Goal: Task Accomplishment & Management: Manage account settings

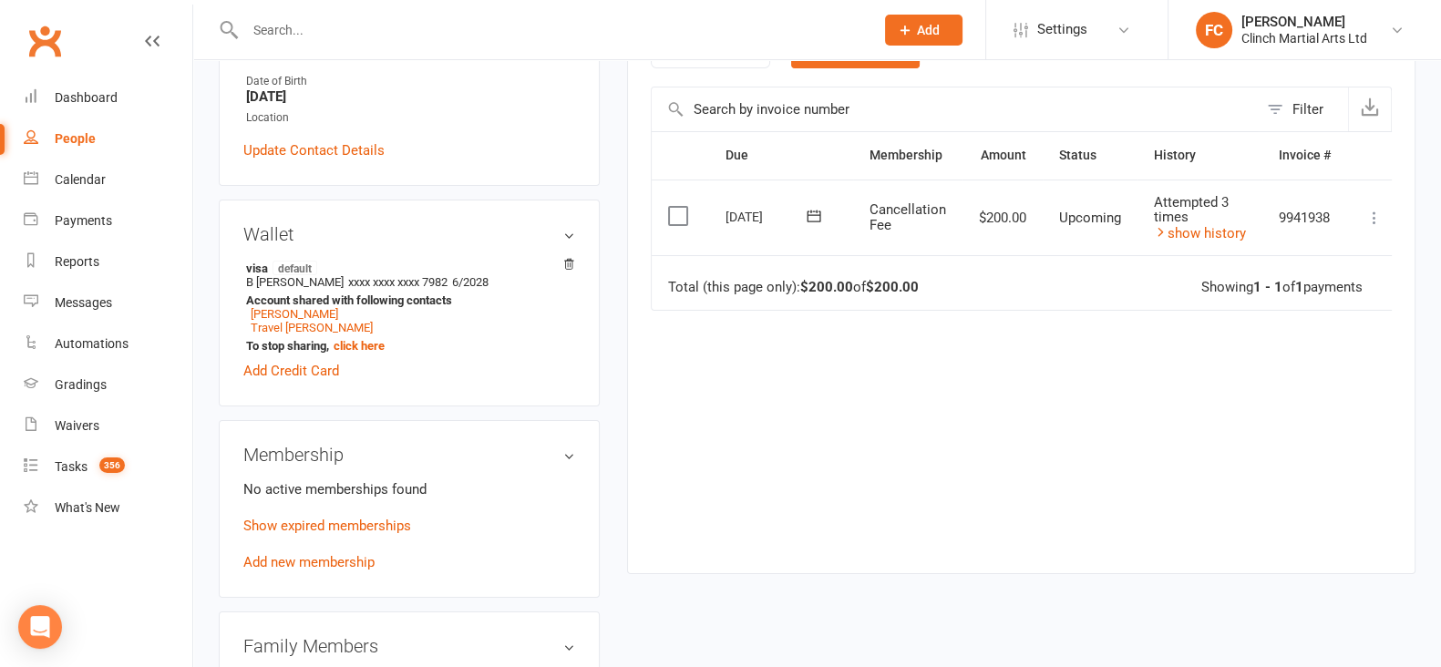
scroll to position [342, 0]
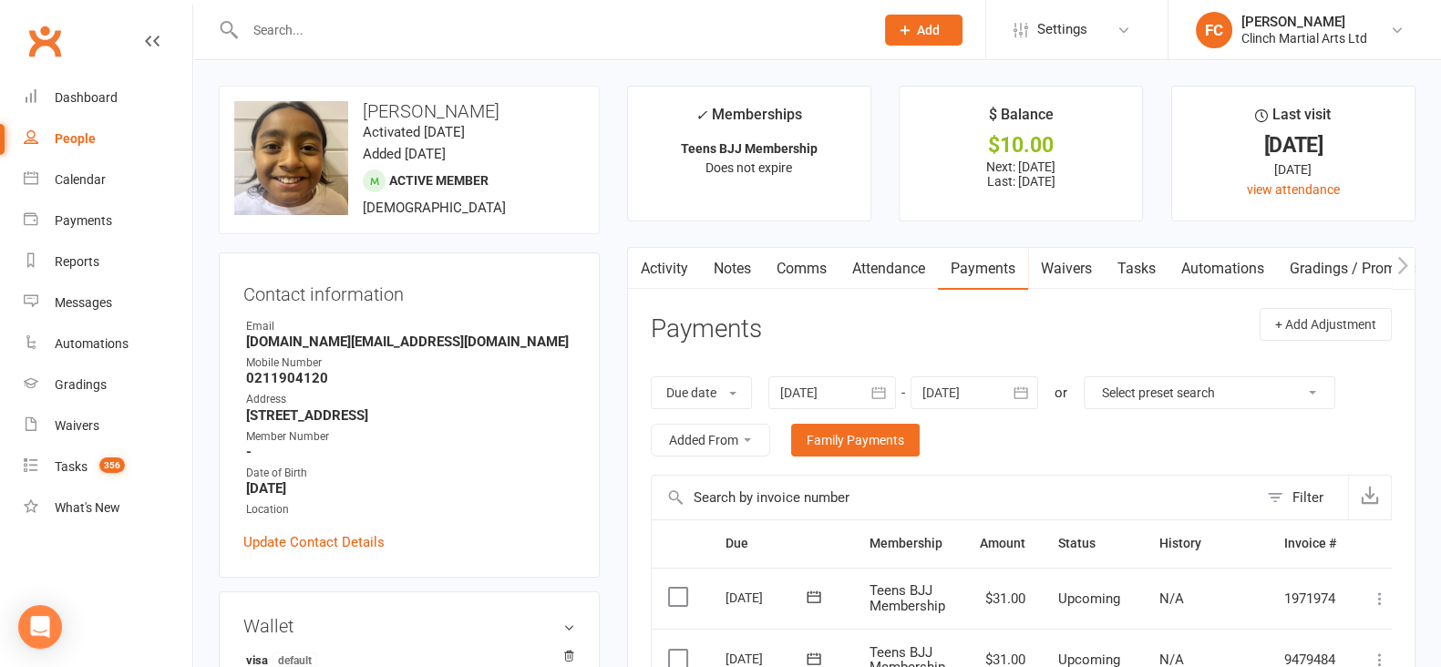
click at [332, 28] on input "text" at bounding box center [551, 30] width 622 height 26
drag, startPoint x: 332, startPoint y: 28, endPoint x: 273, endPoint y: 2, distance: 64.0
click at [273, 25] on input "text" at bounding box center [551, 30] width 622 height 26
paste input "meromatulili@gmail.com"
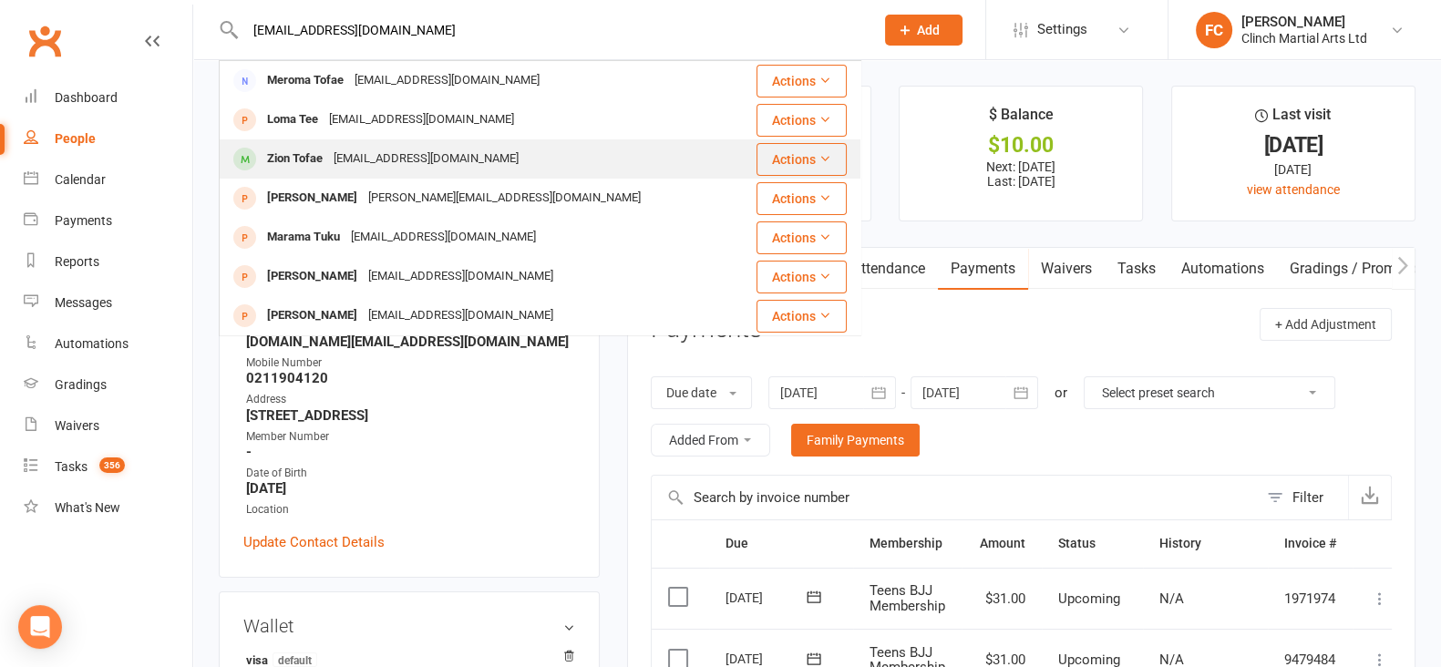
type input "meromatulili@gmail.com"
click at [357, 170] on div "meromatulili@gmail.com" at bounding box center [426, 159] width 196 height 26
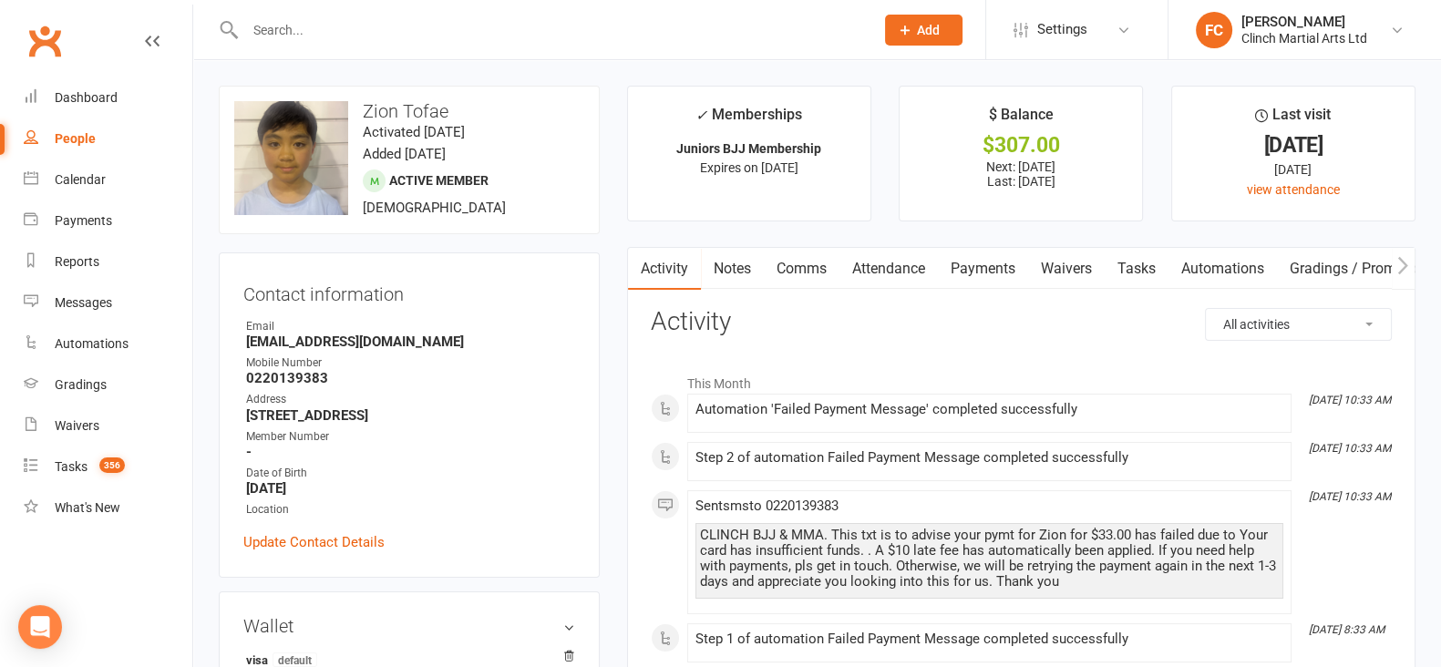
click at [993, 266] on link "Payments" at bounding box center [983, 269] width 90 height 42
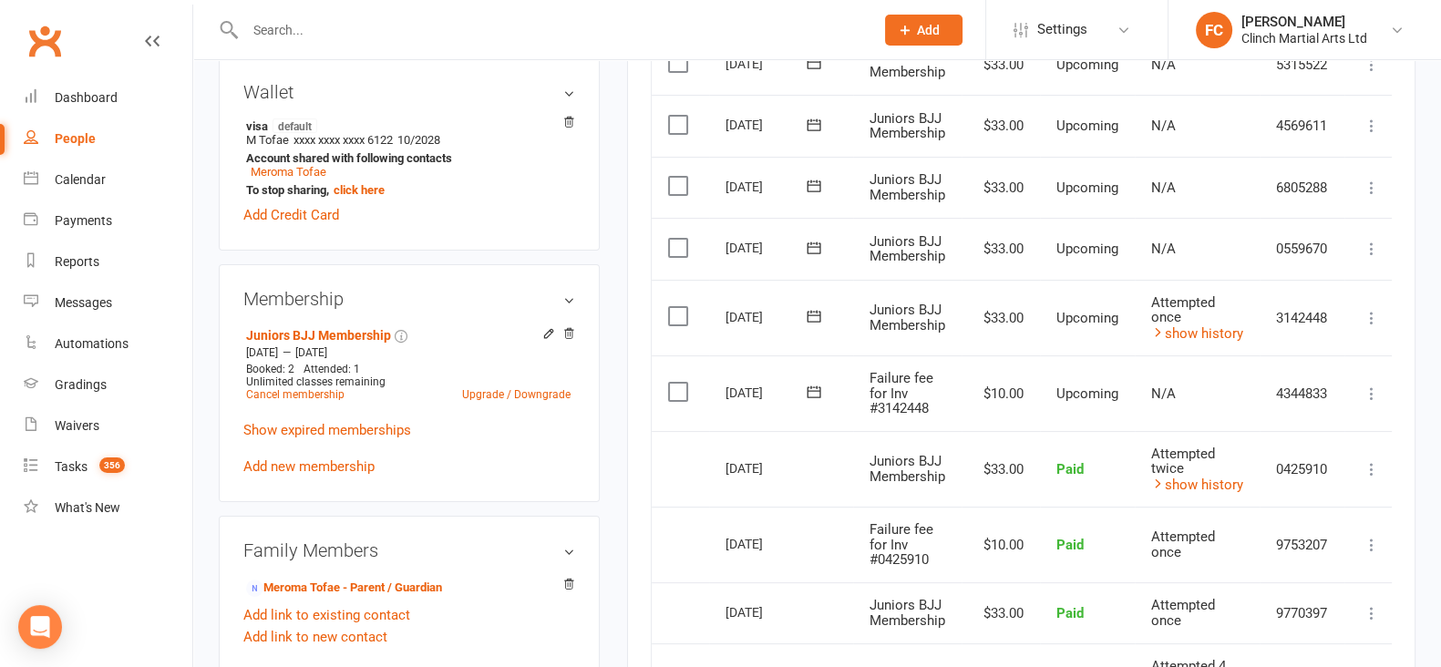
scroll to position [570, 0]
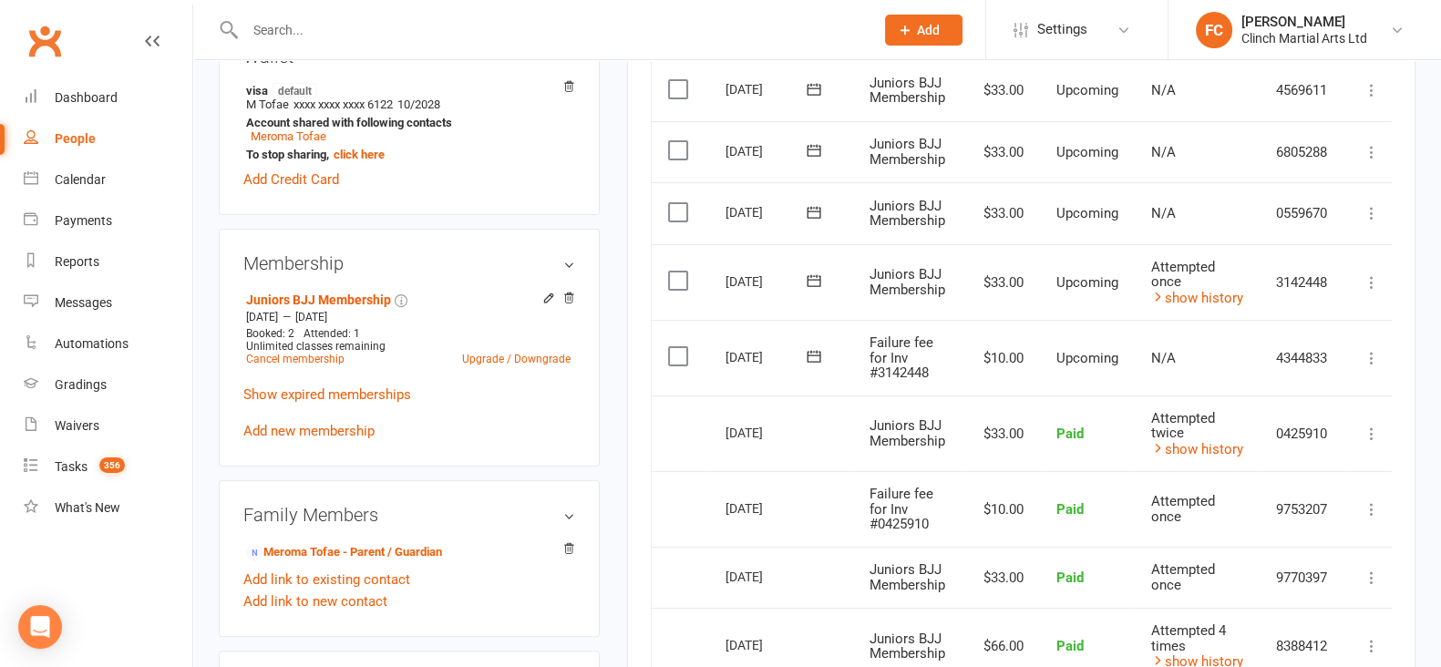
click at [820, 348] on icon at bounding box center [814, 356] width 18 height 18
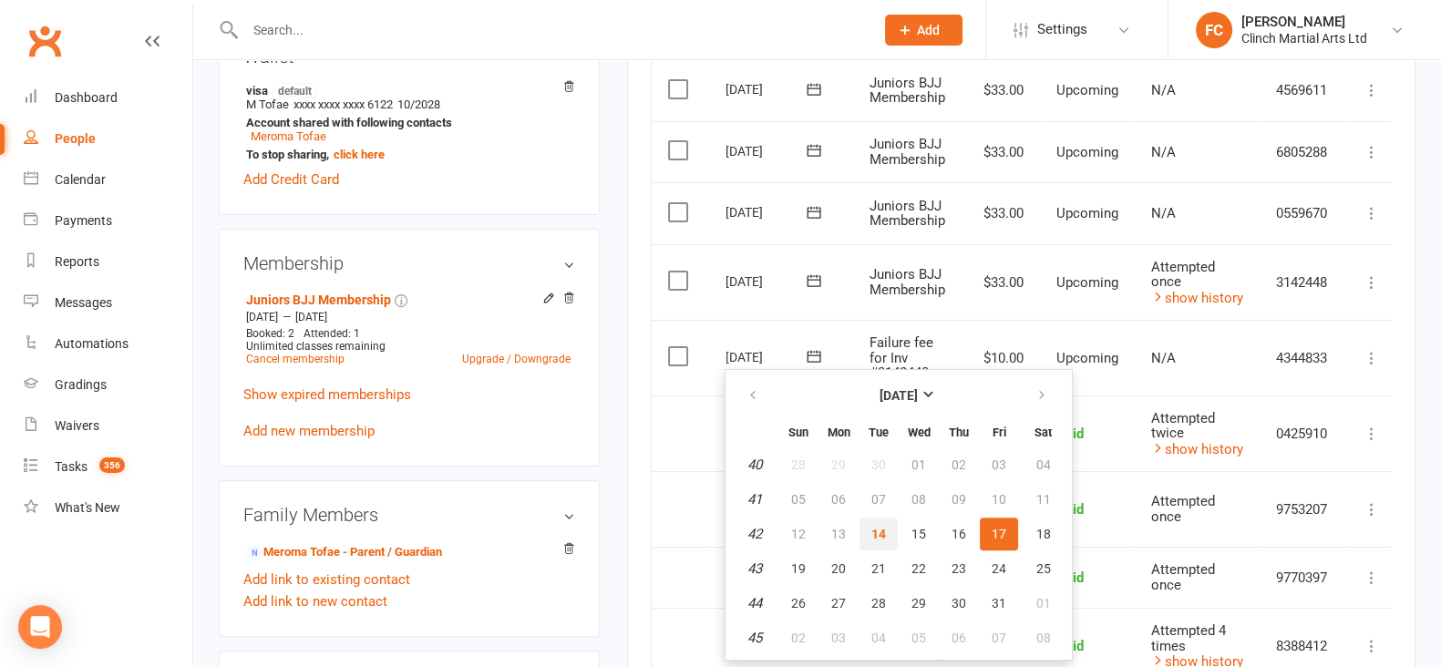
click at [867, 533] on button "14" at bounding box center [879, 534] width 38 height 33
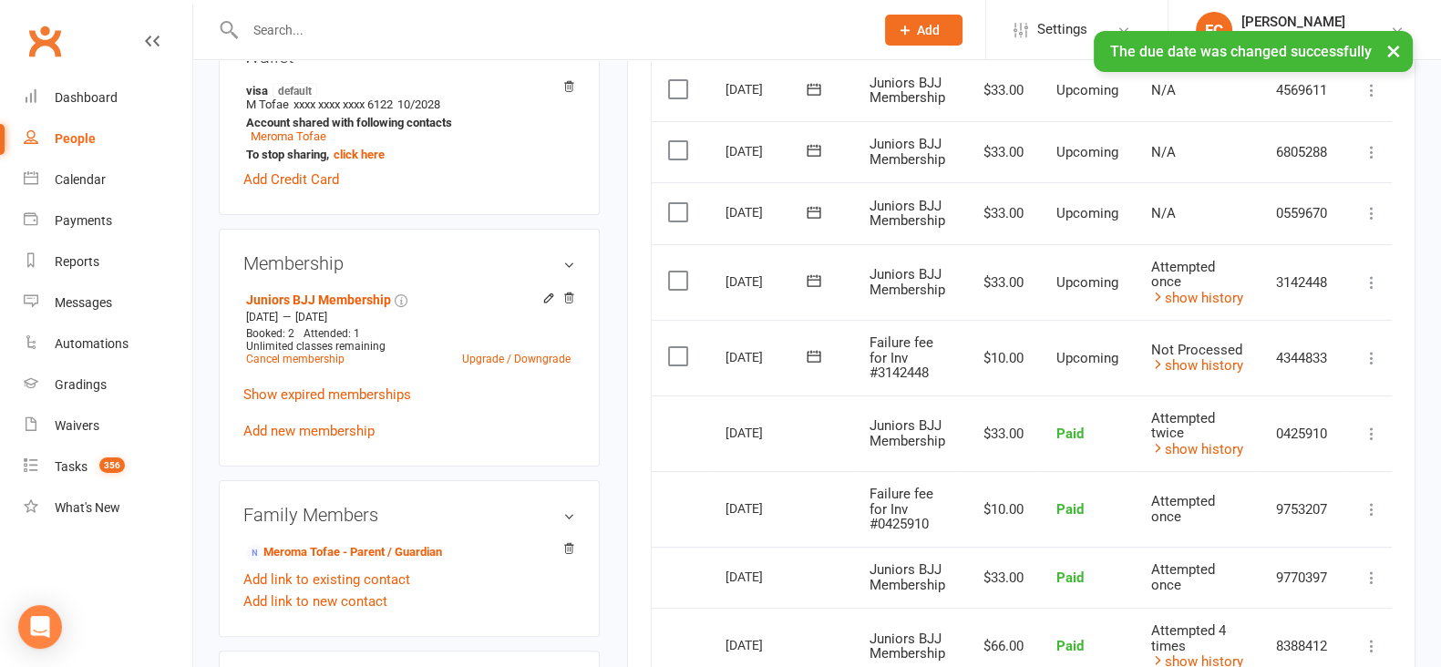
click at [674, 357] on label at bounding box center [680, 356] width 25 height 18
click at [674, 347] on input "checkbox" at bounding box center [674, 347] width 12 height 0
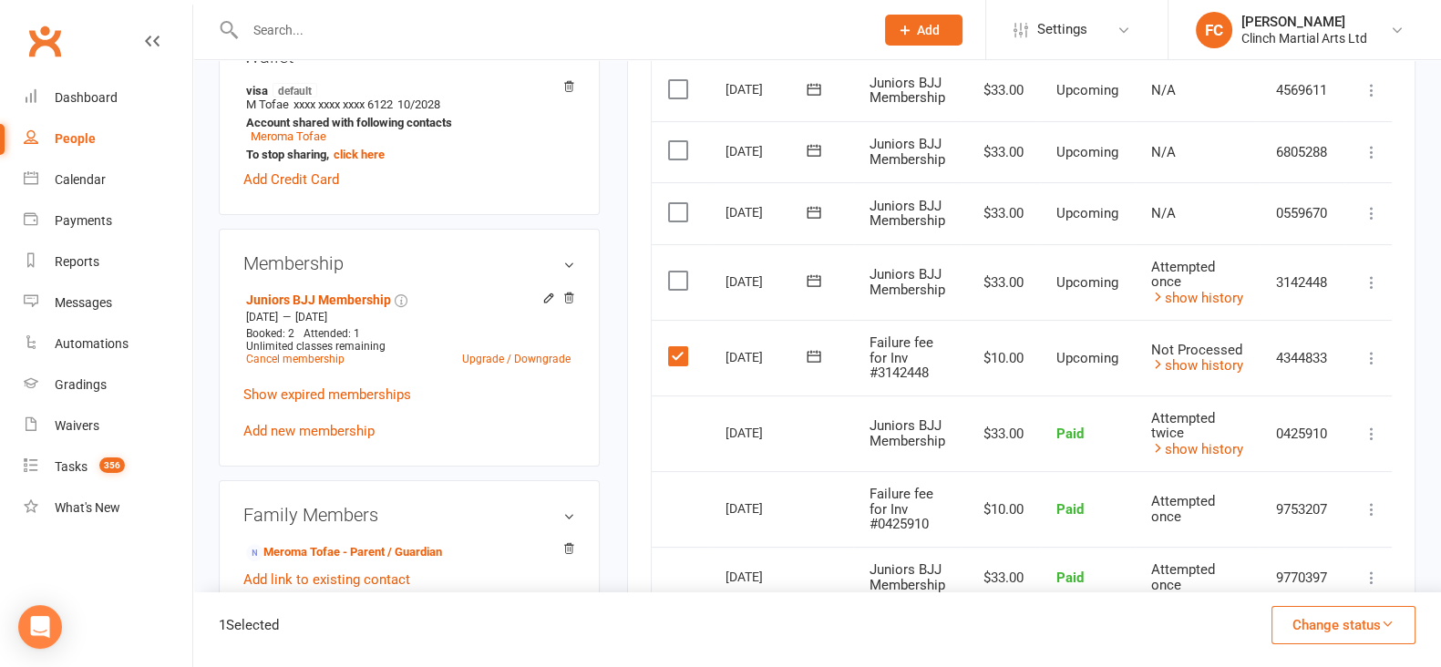
click at [1303, 616] on button "Change status" at bounding box center [1344, 625] width 144 height 38
click at [1285, 575] on link "Skipped" at bounding box center [1324, 576] width 180 height 36
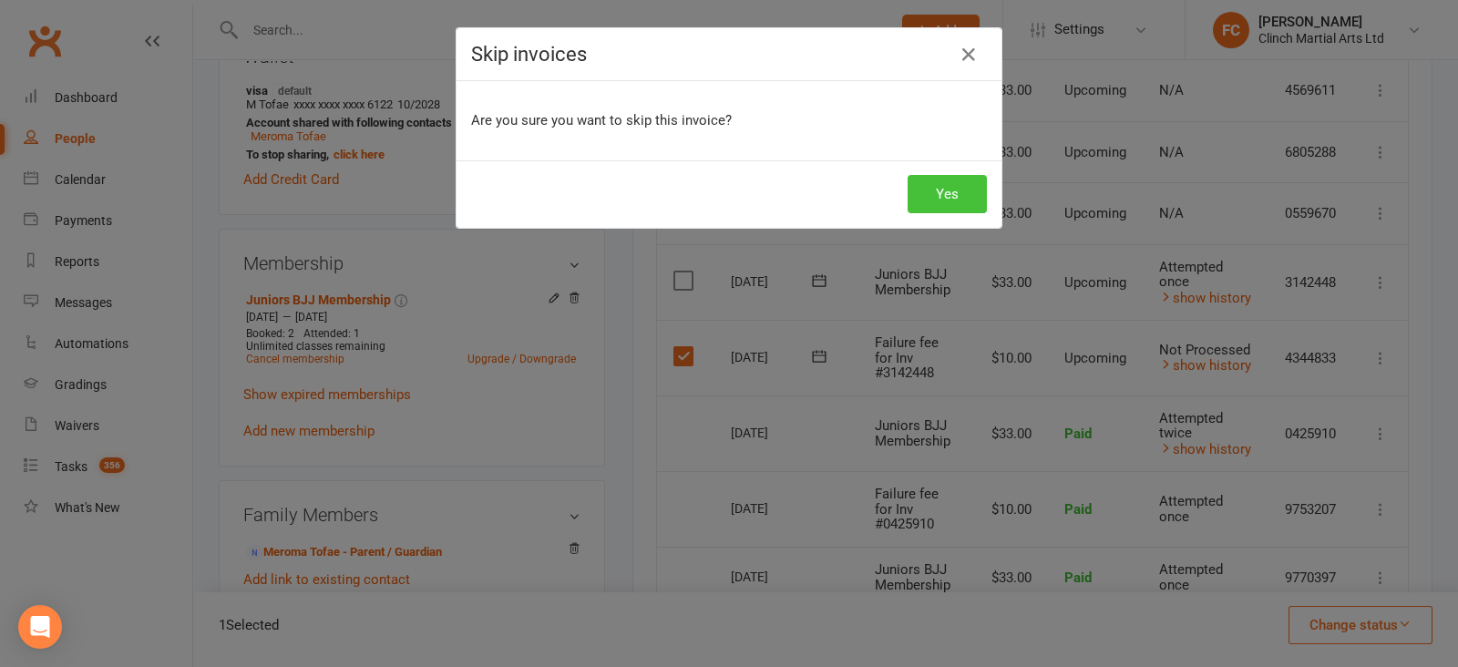
click at [951, 193] on button "Yes" at bounding box center [947, 194] width 79 height 38
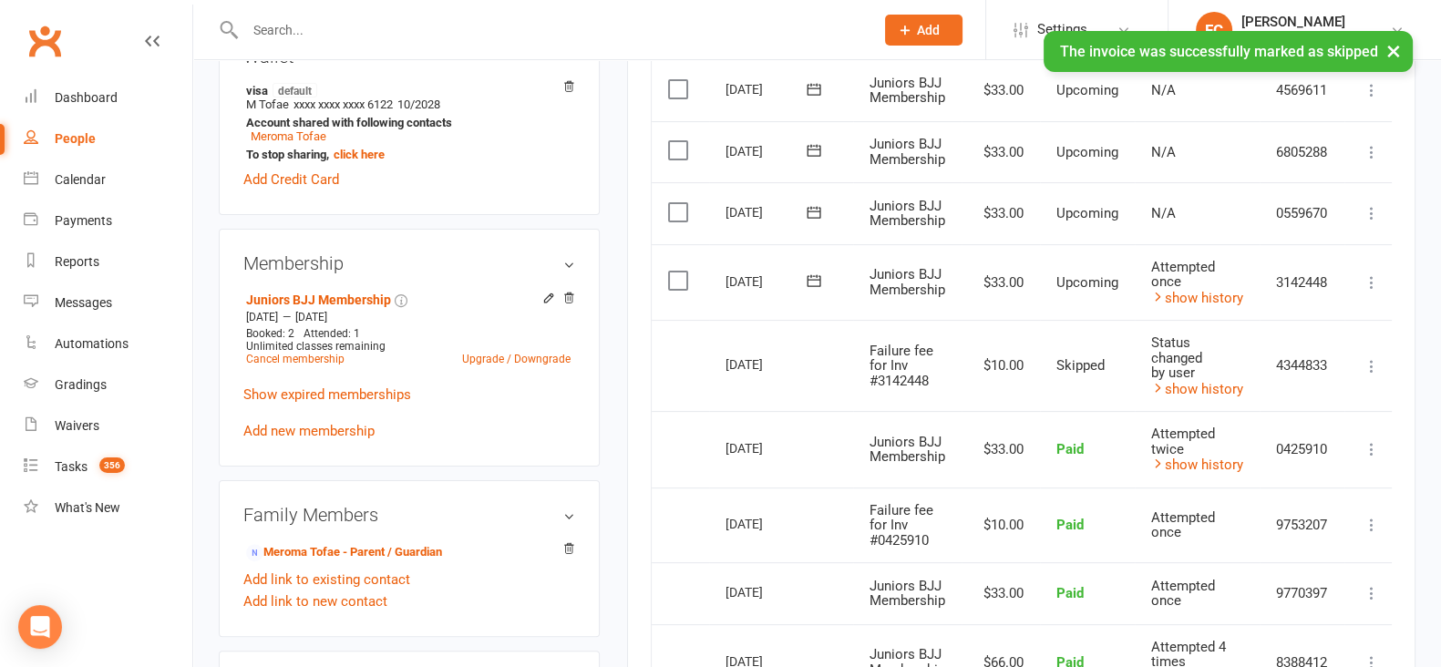
click at [665, 432] on td "Select this" at bounding box center [680, 449] width 57 height 77
